Goal: Task Accomplishment & Management: Manage account settings

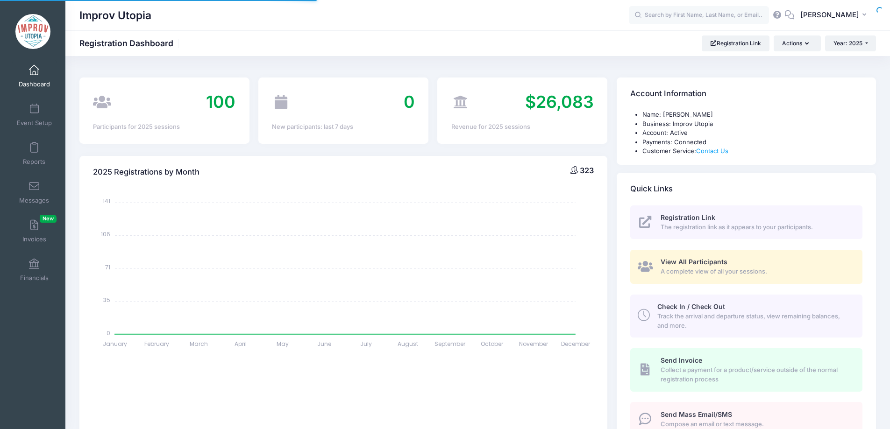
select select
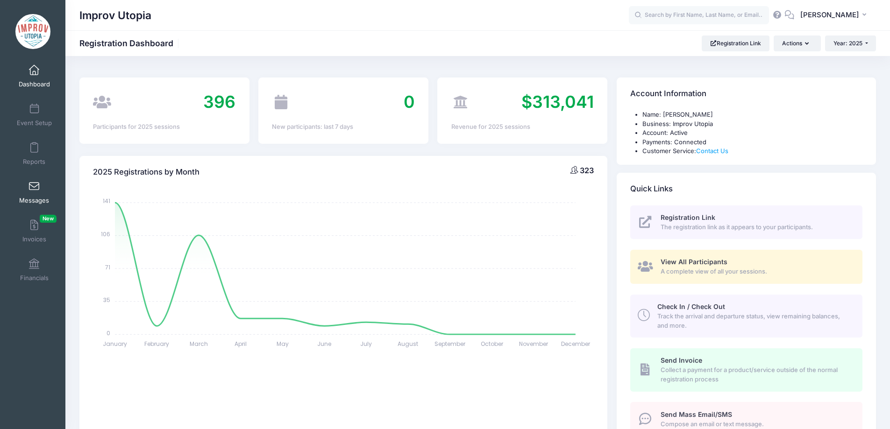
click at [34, 186] on span at bounding box center [34, 187] width 0 height 10
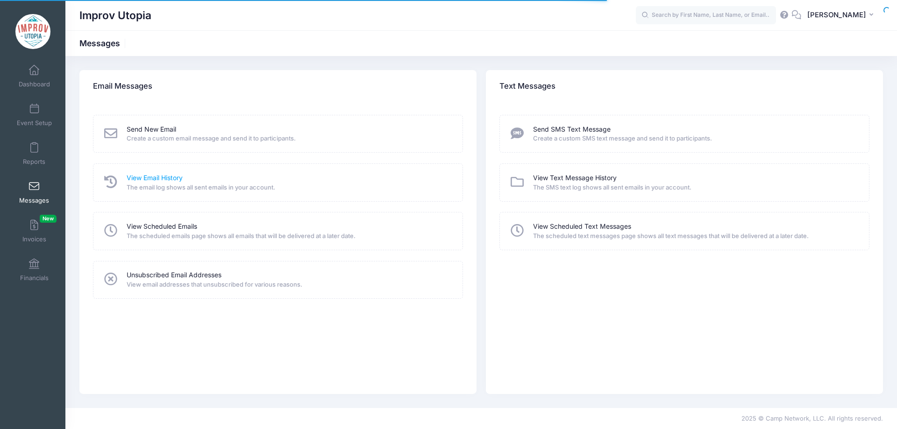
click at [145, 178] on link "View Email History" at bounding box center [155, 178] width 56 height 10
